Goal: Find specific fact: Find contact information

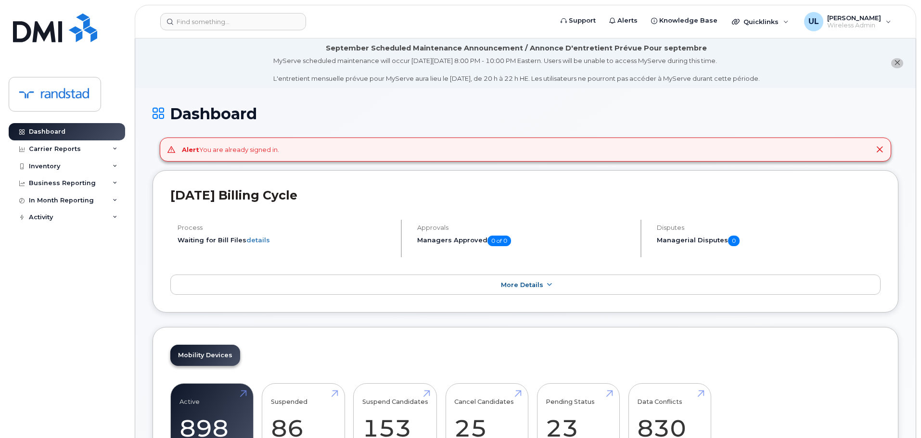
click at [882, 148] on icon at bounding box center [879, 150] width 8 height 8
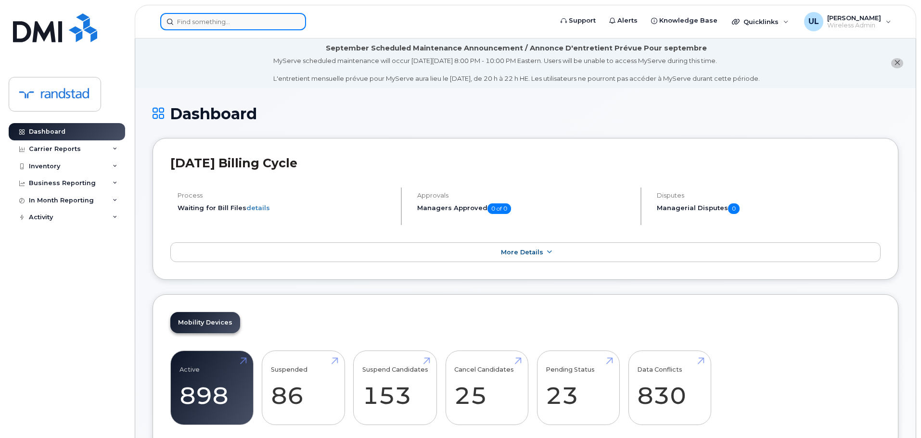
click at [294, 25] on div at bounding box center [233, 21] width 146 height 17
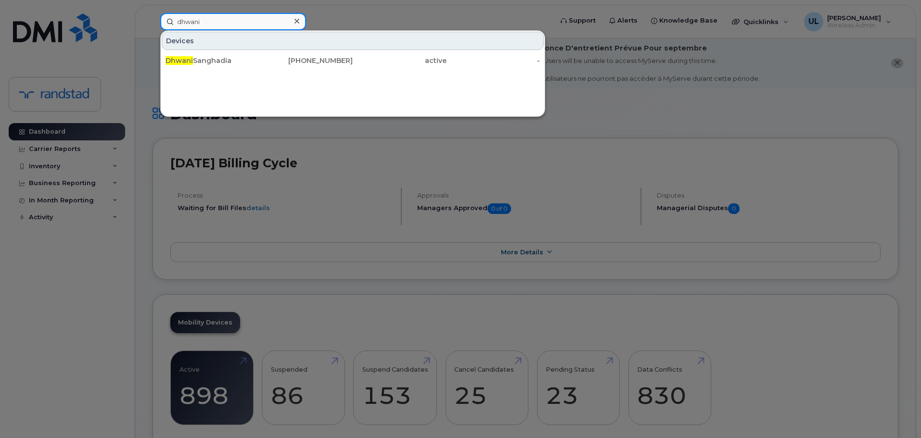
type input "dhwani"
click at [278, 67] on div "437-421-7663" at bounding box center [306, 60] width 94 height 17
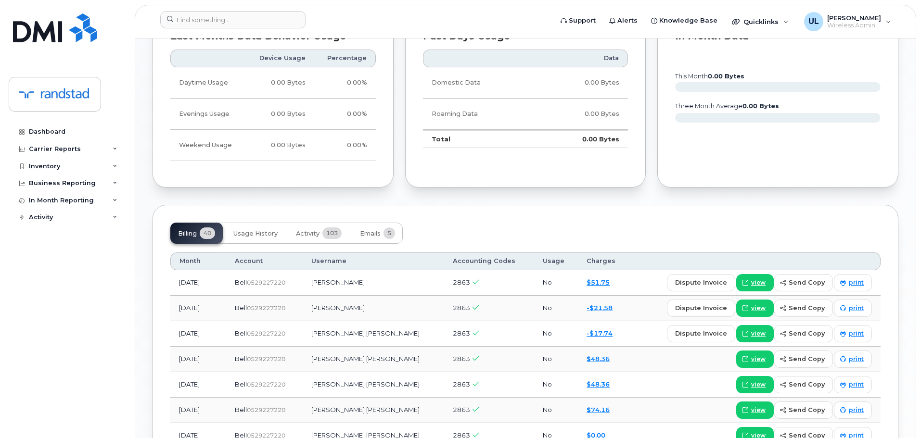
scroll to position [818, 0]
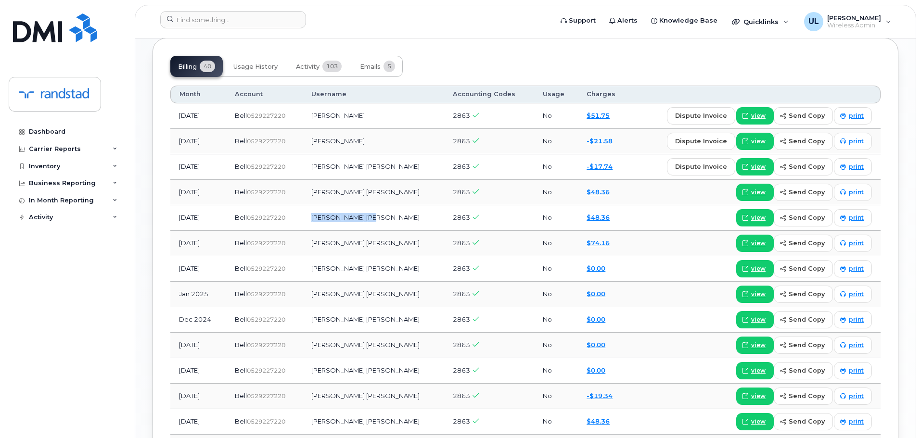
drag, startPoint x: 330, startPoint y: 212, endPoint x: 388, endPoint y: 214, distance: 58.3
click at [388, 214] on td "[PERSON_NAME] [PERSON_NAME]" at bounding box center [373, 217] width 141 height 25
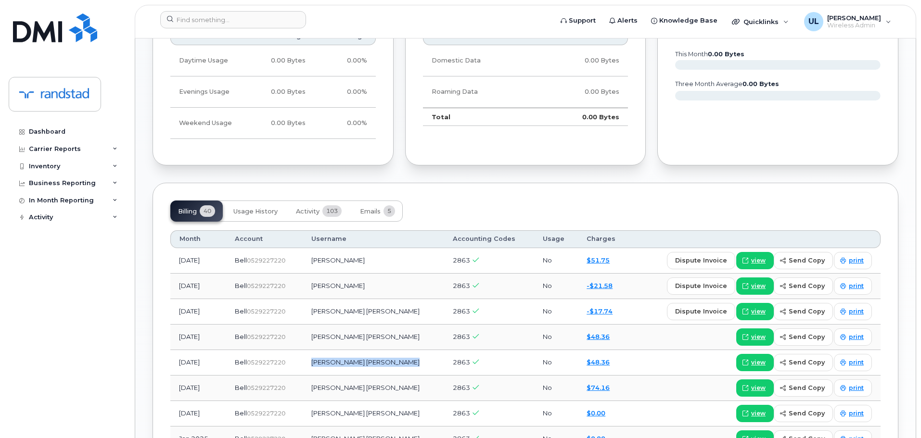
scroll to position [721, 0]
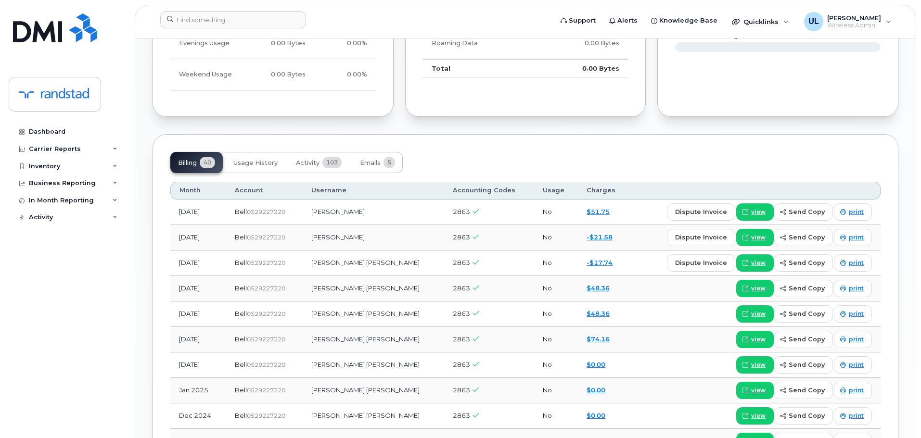
click at [374, 217] on td "[PERSON_NAME]" at bounding box center [373, 212] width 141 height 25
copy td "[PERSON_NAME]"
